Goal: Information Seeking & Learning: Learn about a topic

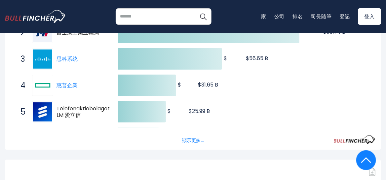
scroll to position [165, 0]
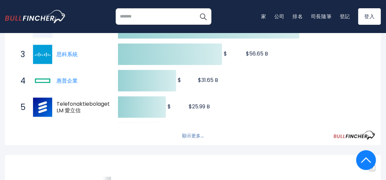
click at [193, 135] on button "顯示更多..." at bounding box center [192, 135] width 29 height 11
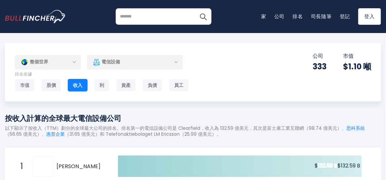
scroll to position [99, 0]
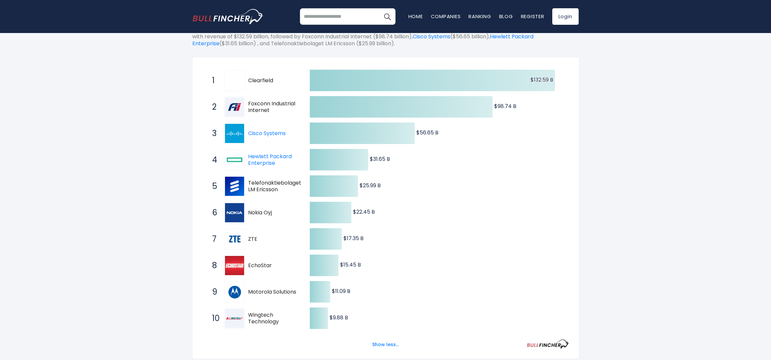
drag, startPoint x: 341, startPoint y: 2, endPoint x: 82, endPoint y: 230, distance: 346.1
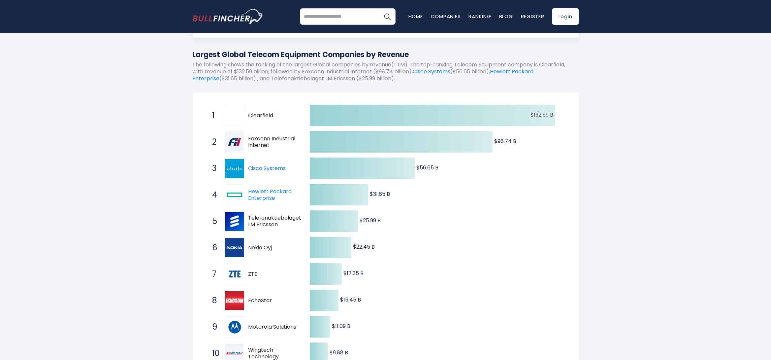
scroll to position [72, 0]
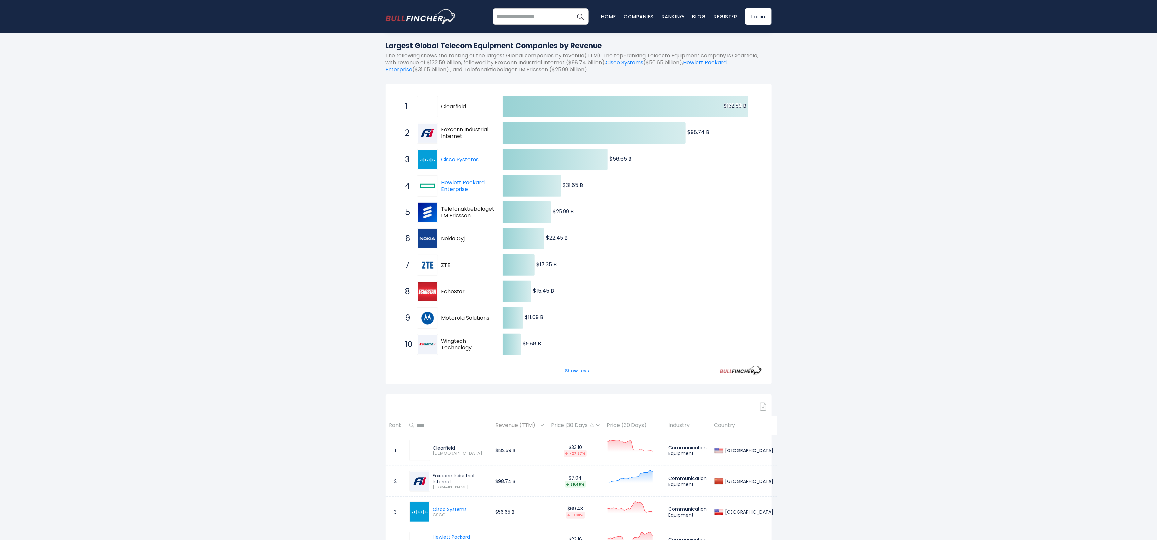
drag, startPoint x: 741, startPoint y: 1, endPoint x: 204, endPoint y: 248, distance: 591.6
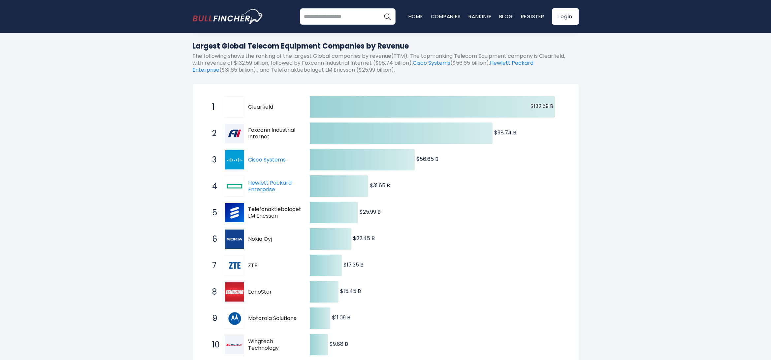
drag, startPoint x: 1143, startPoint y: 2, endPoint x: 45, endPoint y: 177, distance: 1111.6
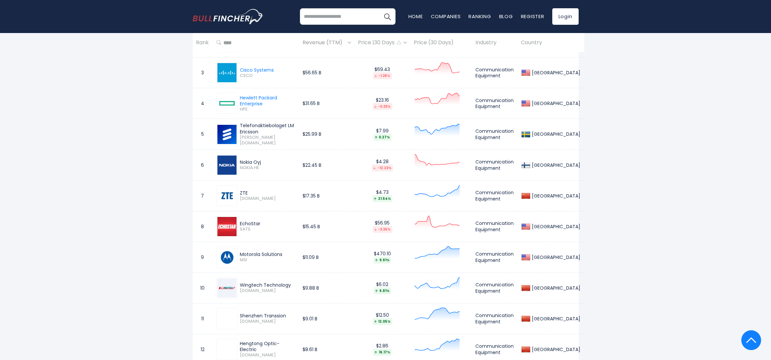
scroll to position [0, 0]
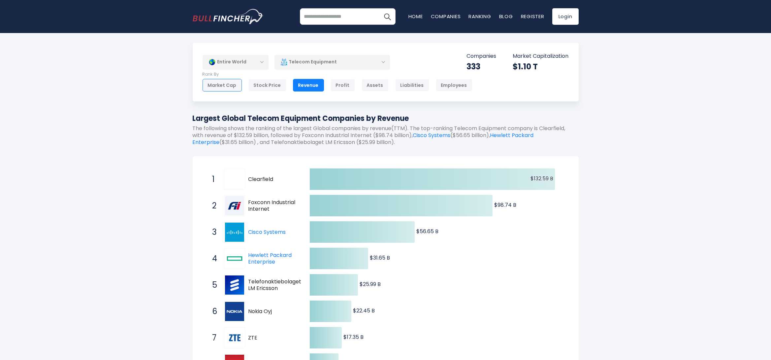
click at [214, 87] on div "Market Cap" at bounding box center [222, 85] width 39 height 13
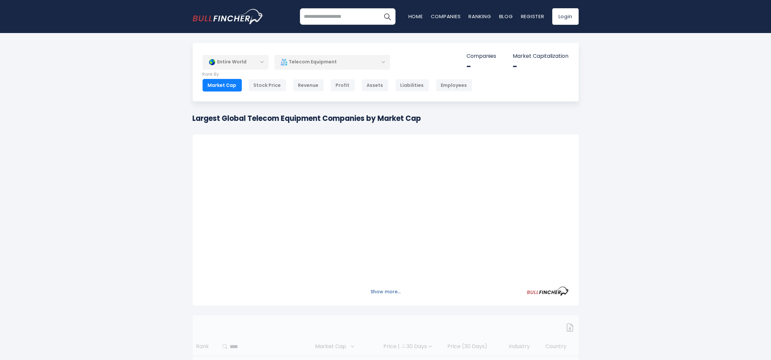
click at [393, 292] on button "Show more..." at bounding box center [386, 291] width 38 height 11
click at [302, 179] on div at bounding box center [386, 211] width 366 height 134
click at [385, 119] on h1 "Largest Global Telecom Equipment Companies by Market Cap" at bounding box center [307, 118] width 229 height 11
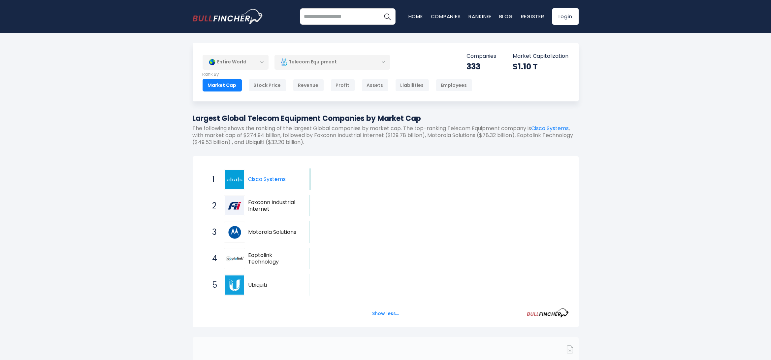
click at [351, 171] on icon "Created with Highcharts 12.1.2 $274.94 B ​ $274.94 B $139.78 B ​ $139.78 B $78.…" at bounding box center [386, 298] width 366 height 264
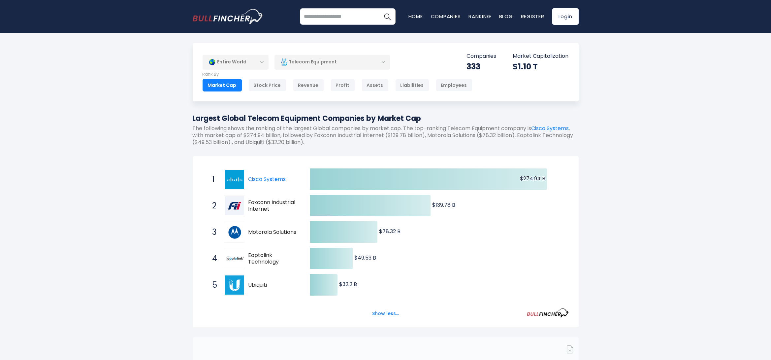
click at [639, 185] on div "Entire World Entire World 30,373 North America" at bounding box center [385, 272] width 771 height 459
click at [297, 85] on div "Revenue" at bounding box center [308, 85] width 31 height 13
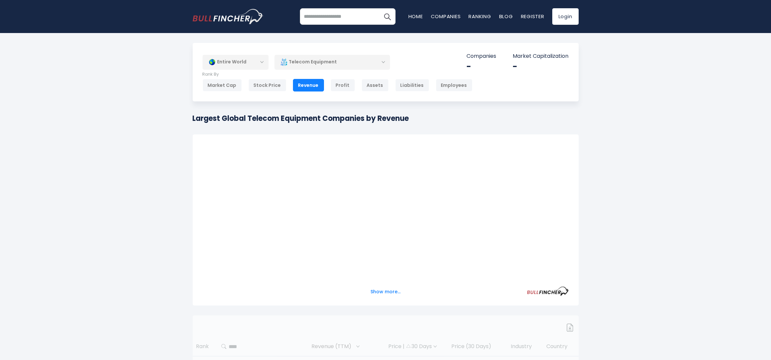
click at [406, 160] on div at bounding box center [386, 211] width 366 height 134
click at [672, 141] on div "Entire World Entire World North America United States" at bounding box center [385, 261] width 771 height 437
click at [677, 136] on div "Entire World Entire World North America United States" at bounding box center [385, 261] width 771 height 437
click at [386, 293] on button "Show more..." at bounding box center [386, 291] width 38 height 11
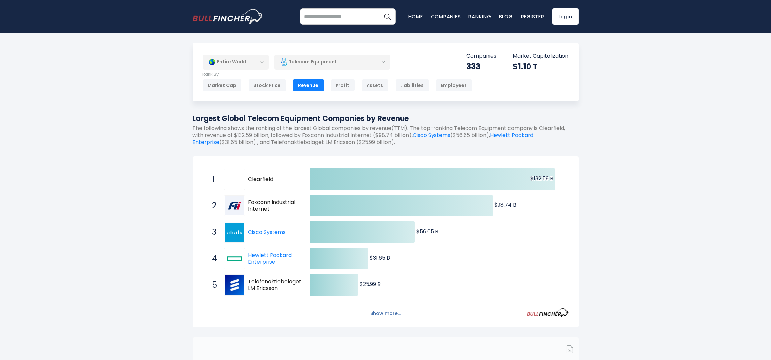
click at [397, 312] on button "Show more..." at bounding box center [386, 313] width 38 height 11
click at [391, 313] on button "Show less..." at bounding box center [385, 313] width 35 height 11
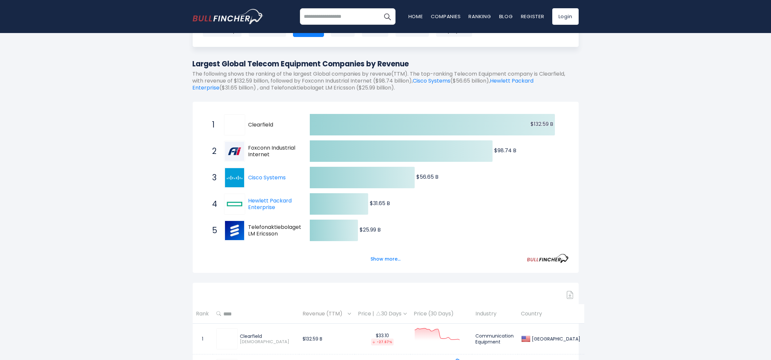
scroll to position [66, 0]
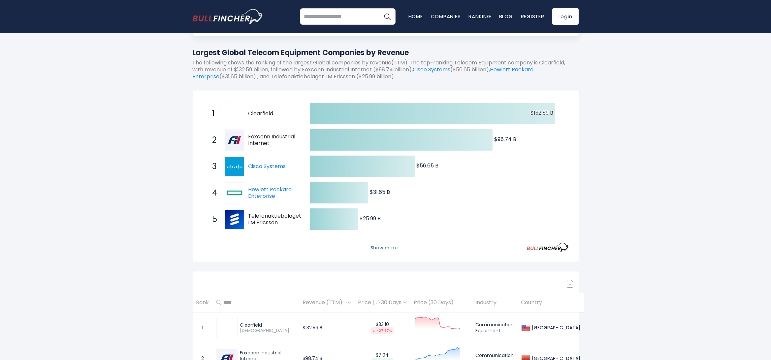
click at [393, 249] on button "Show more..." at bounding box center [386, 247] width 38 height 11
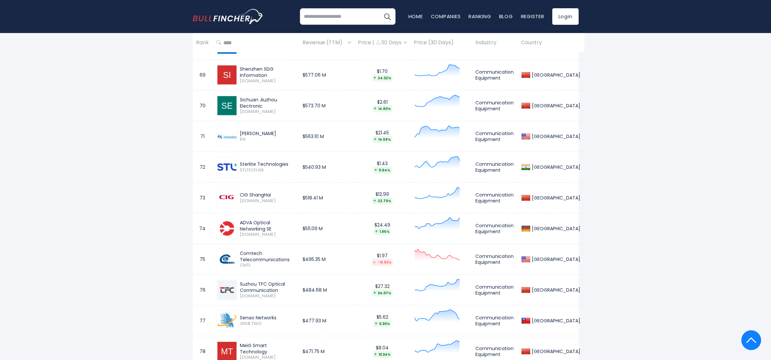
scroll to position [2548, 0]
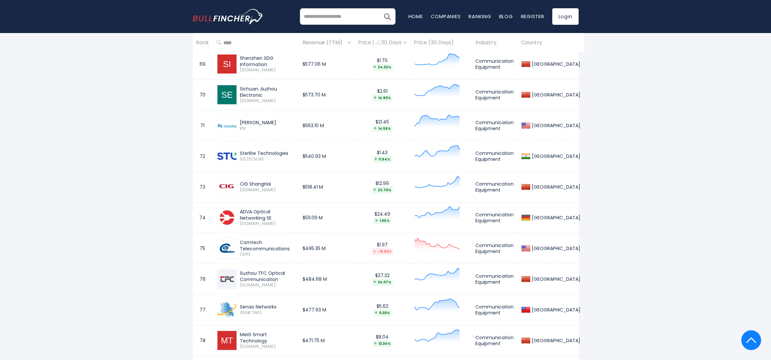
click at [335, 18] on input "search" at bounding box center [348, 16] width 96 height 17
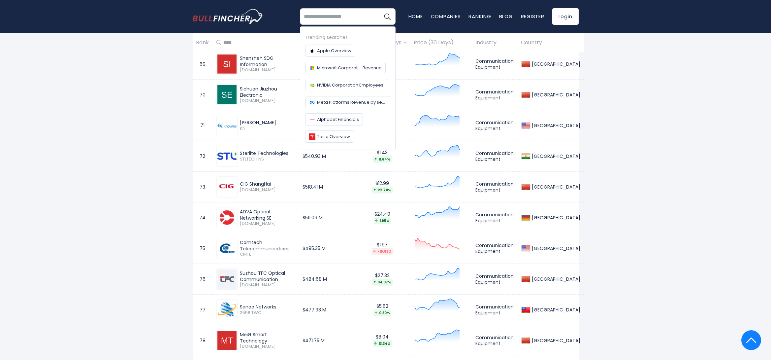
paste input "******"
type input "******"
click at [379, 8] on button "Search" at bounding box center [387, 16] width 17 height 17
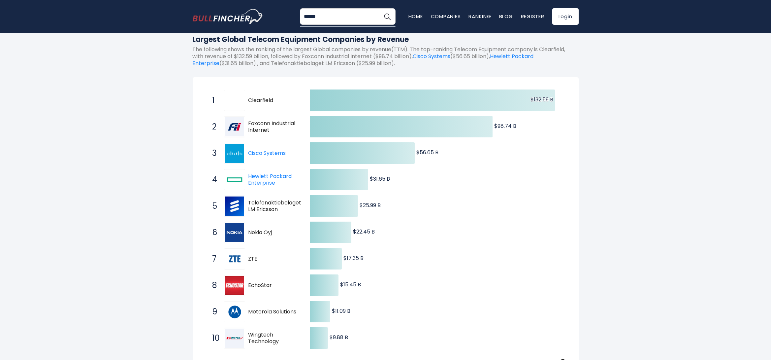
scroll to position [105, 0]
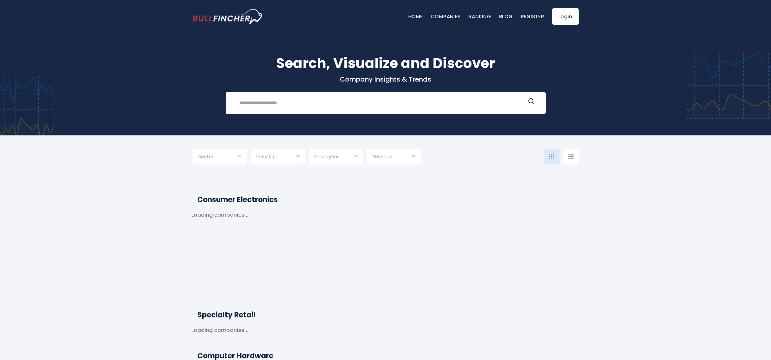
type input "***"
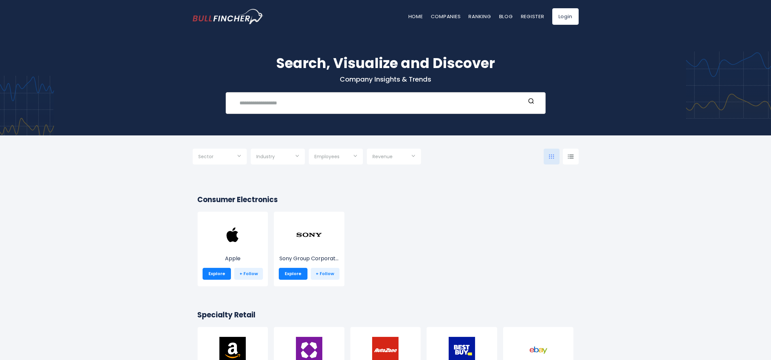
click at [349, 101] on input "text" at bounding box center [381, 103] width 290 height 12
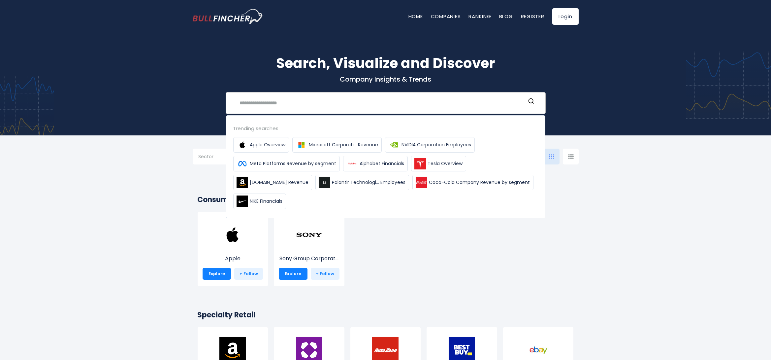
paste input "******"
type input "******"
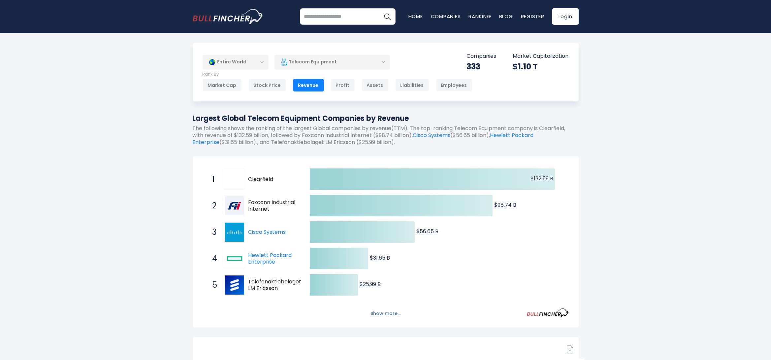
click at [393, 310] on button "Show more..." at bounding box center [386, 313] width 38 height 11
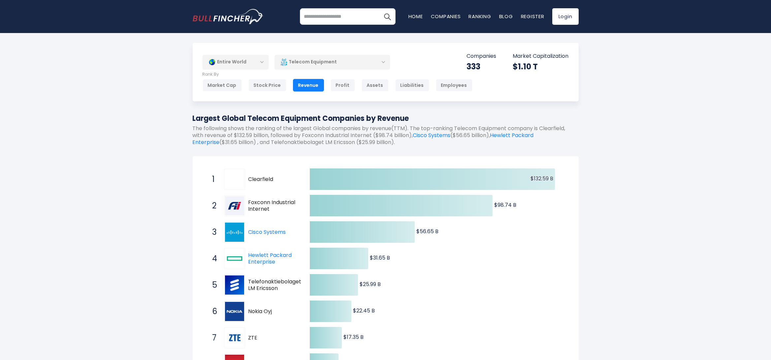
scroll to position [132, 0]
